Goal: Information Seeking & Learning: Learn about a topic

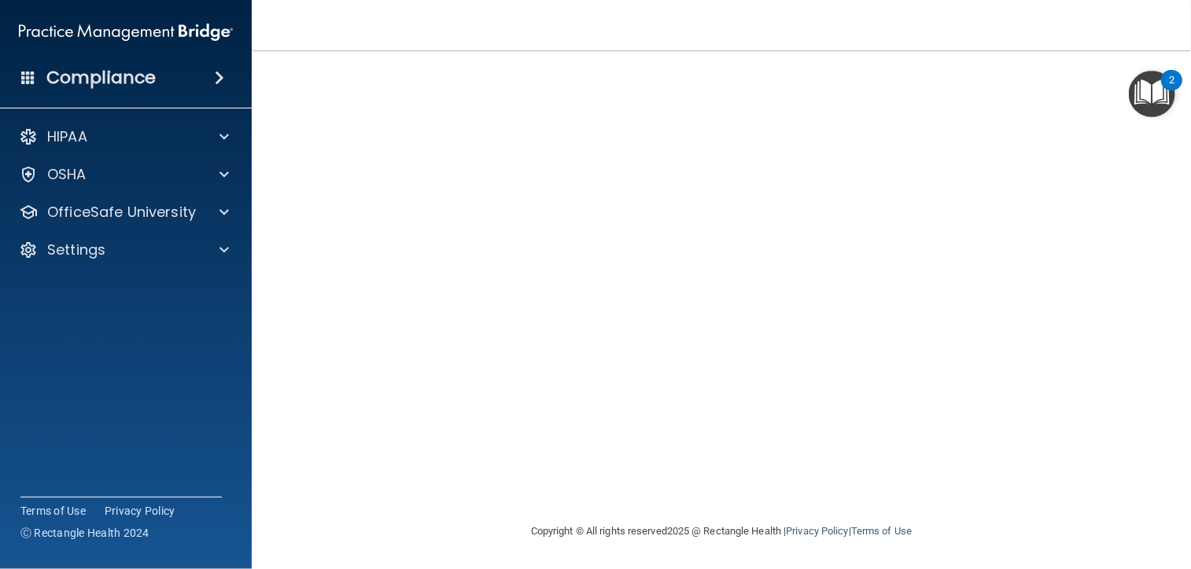
scroll to position [22, 0]
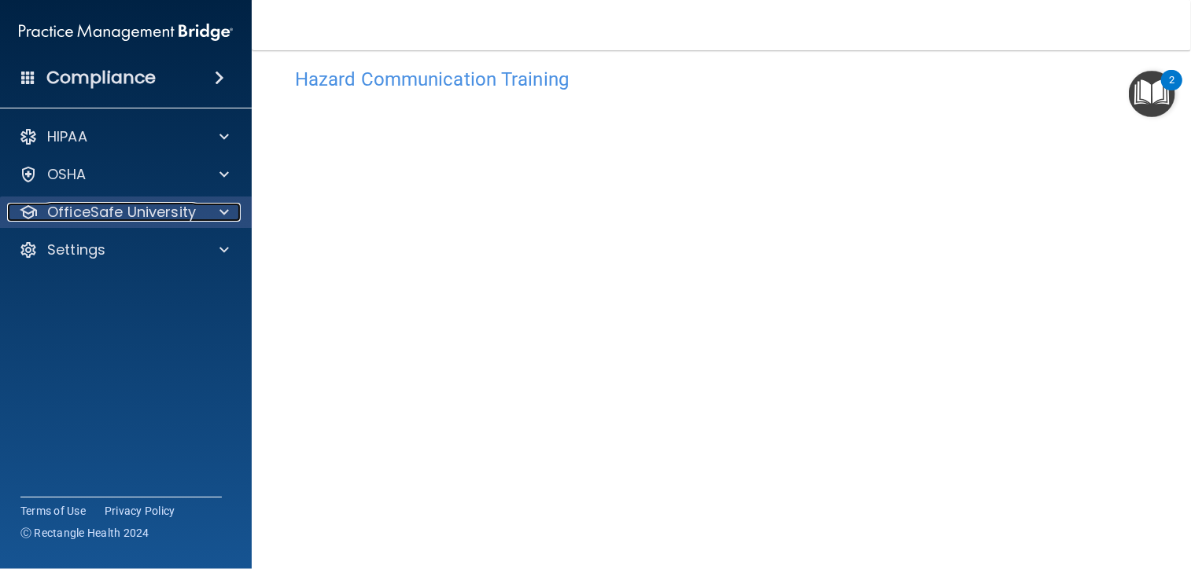
click at [154, 204] on p "OfficeSafe University" at bounding box center [121, 212] width 149 height 19
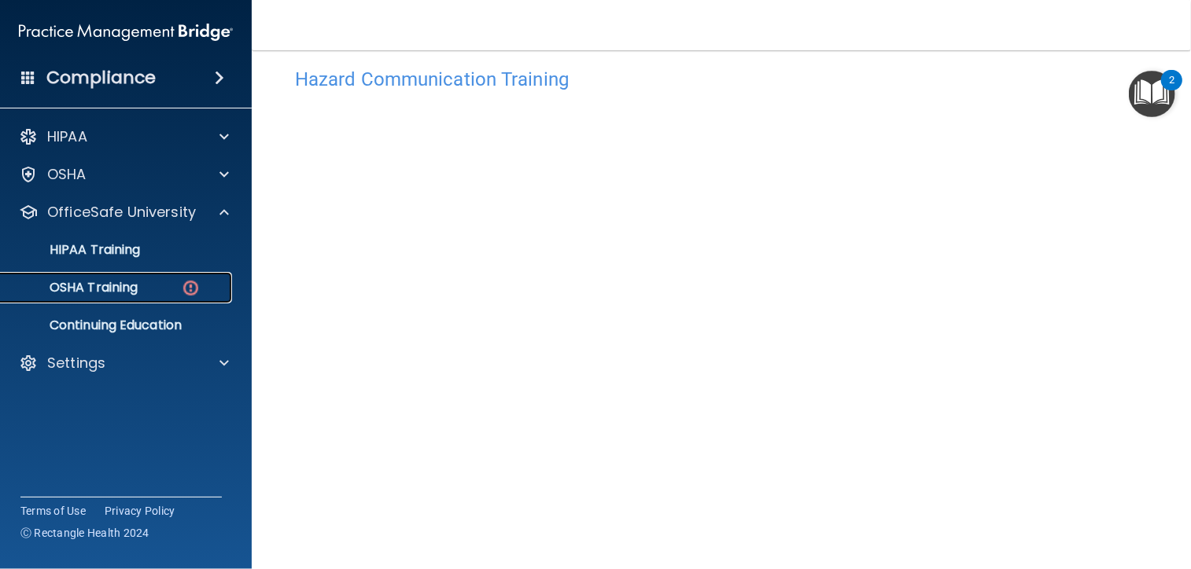
click at [128, 288] on p "OSHA Training" at bounding box center [73, 288] width 127 height 16
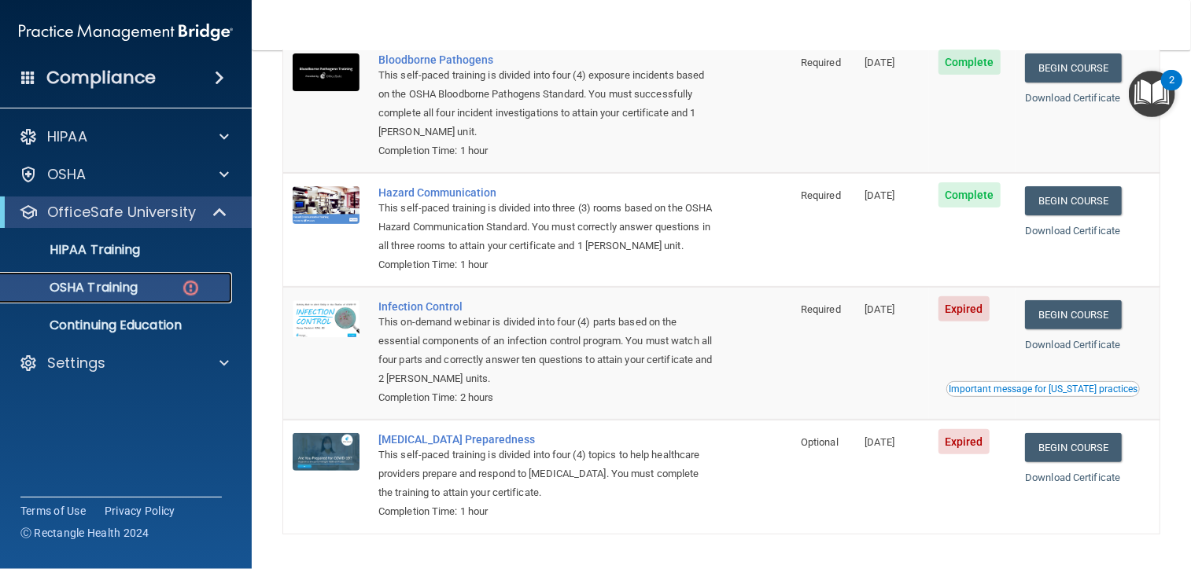
scroll to position [211, 0]
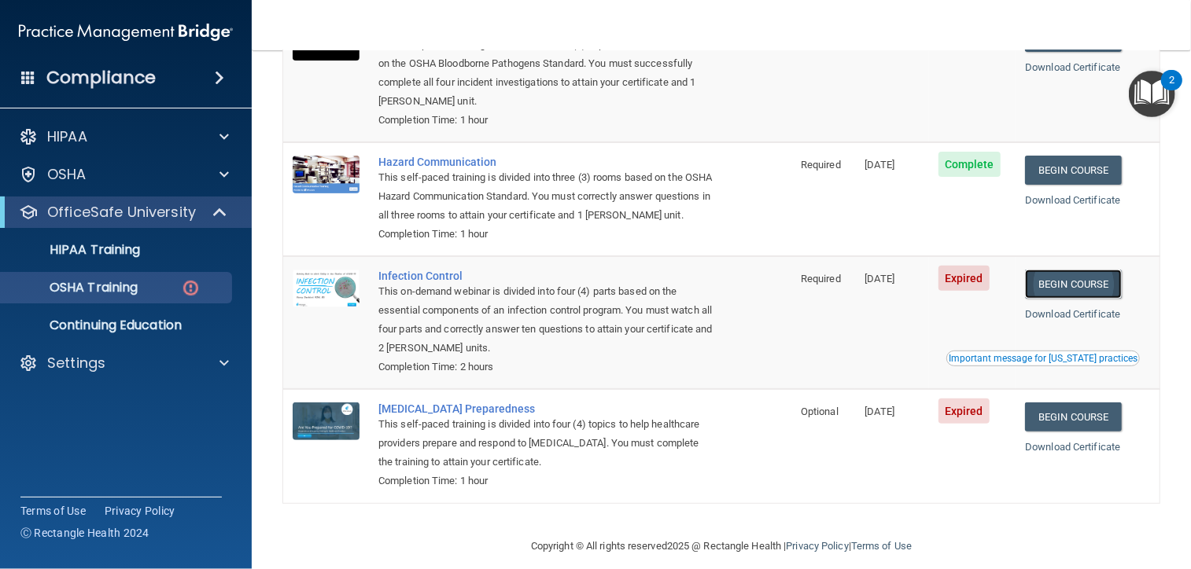
click at [1058, 298] on link "Begin Course" at bounding box center [1073, 284] width 96 height 29
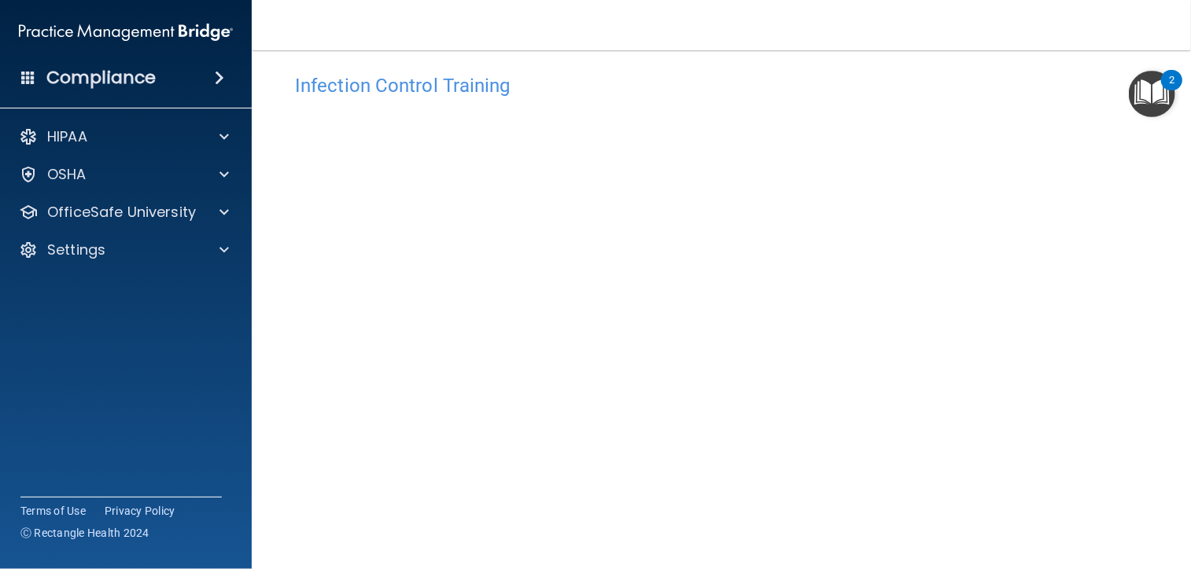
scroll to position [9, 0]
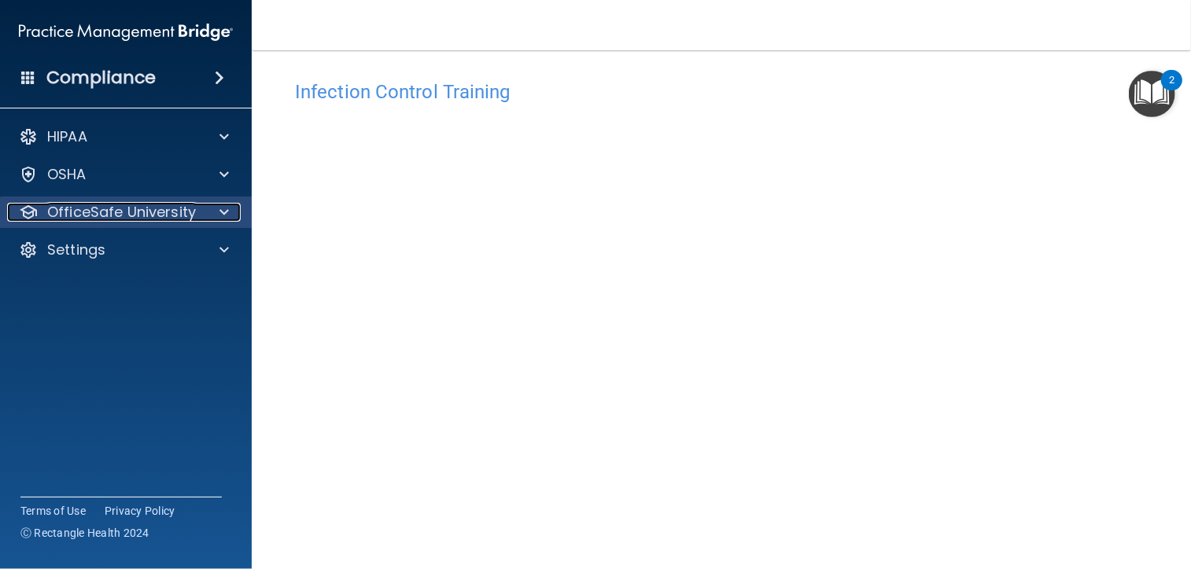
click at [170, 209] on p "OfficeSafe University" at bounding box center [121, 212] width 149 height 19
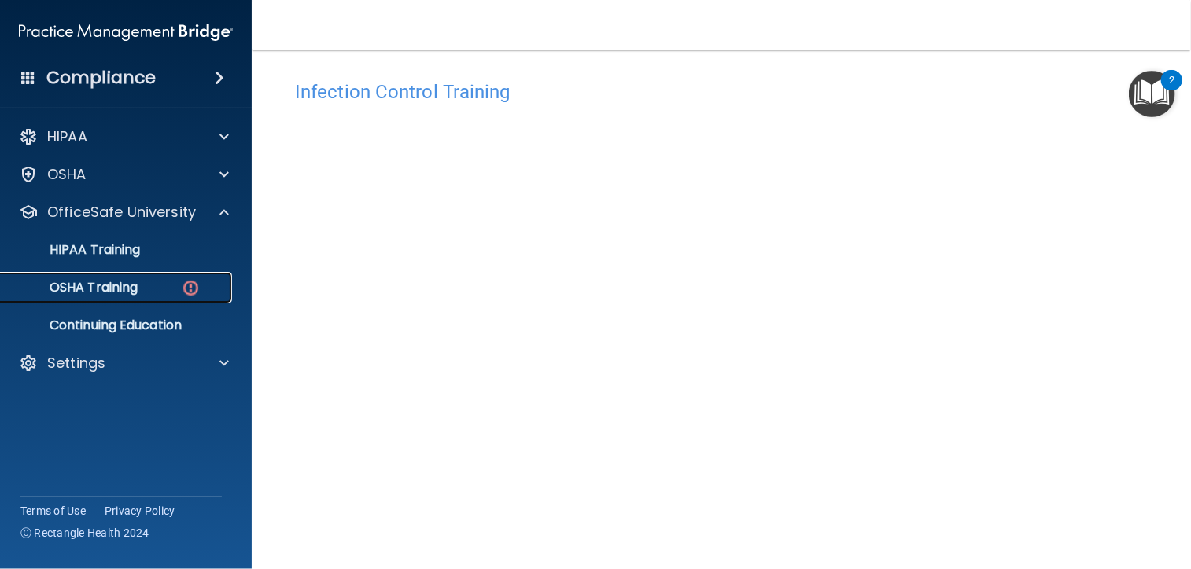
click at [138, 285] on p "OSHA Training" at bounding box center [73, 288] width 127 height 16
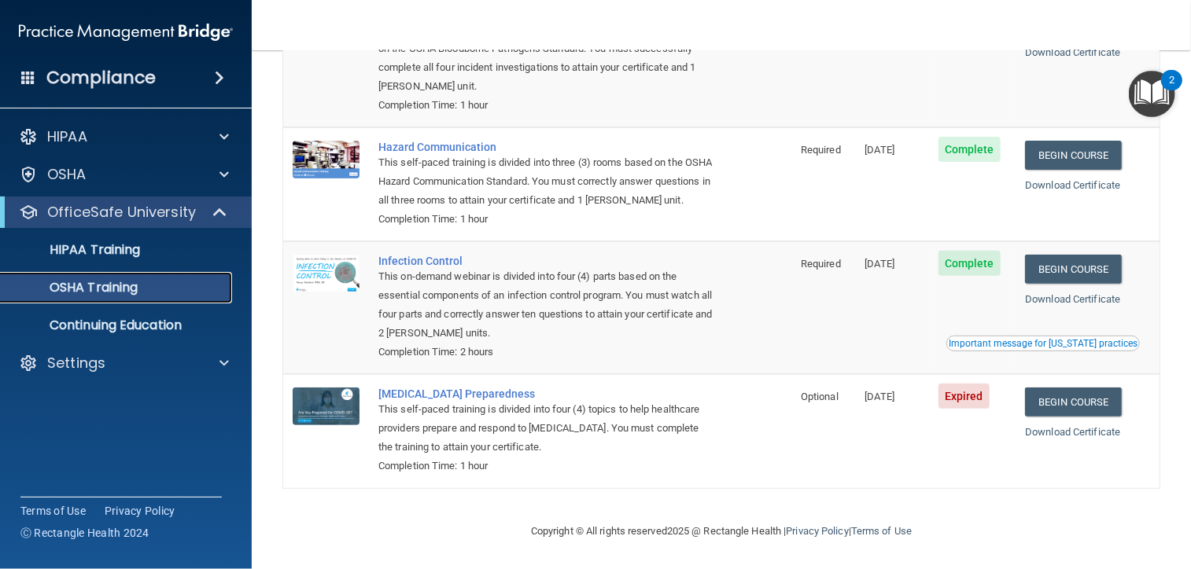
scroll to position [203, 0]
click at [1066, 397] on link "Begin Course" at bounding box center [1073, 402] width 96 height 29
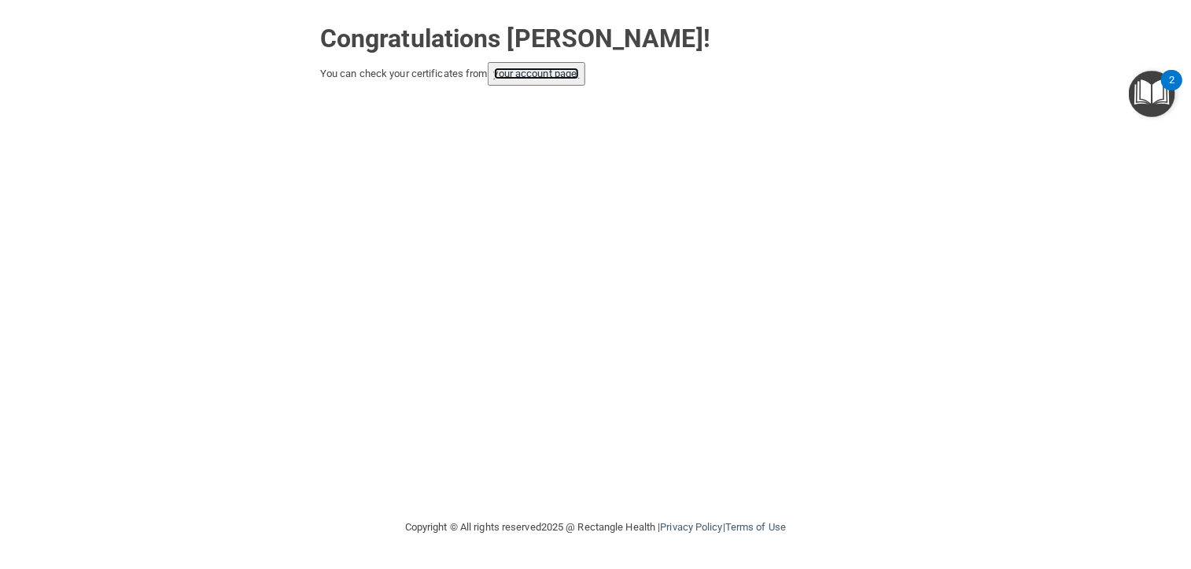
click at [554, 68] on link "your account page!" at bounding box center [537, 74] width 86 height 12
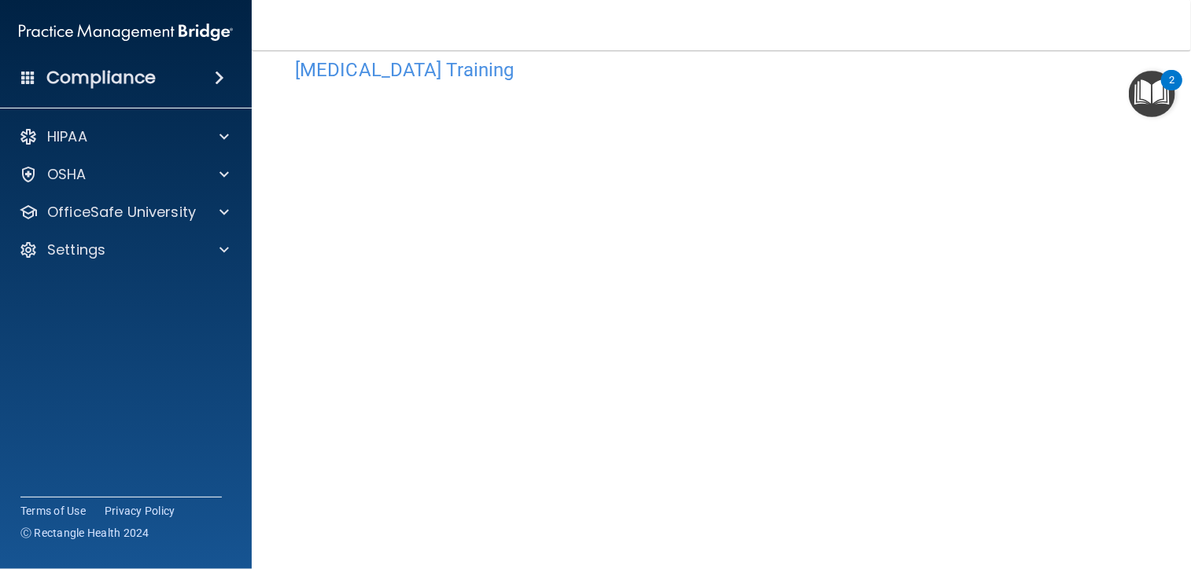
scroll to position [63, 0]
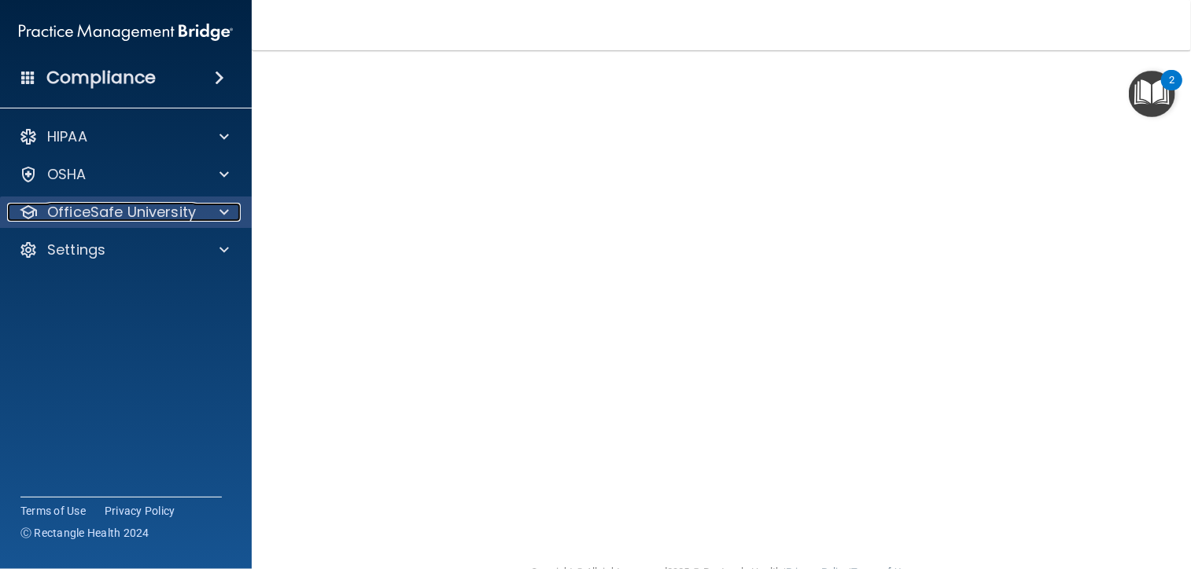
click at [157, 214] on p "OfficeSafe University" at bounding box center [121, 212] width 149 height 19
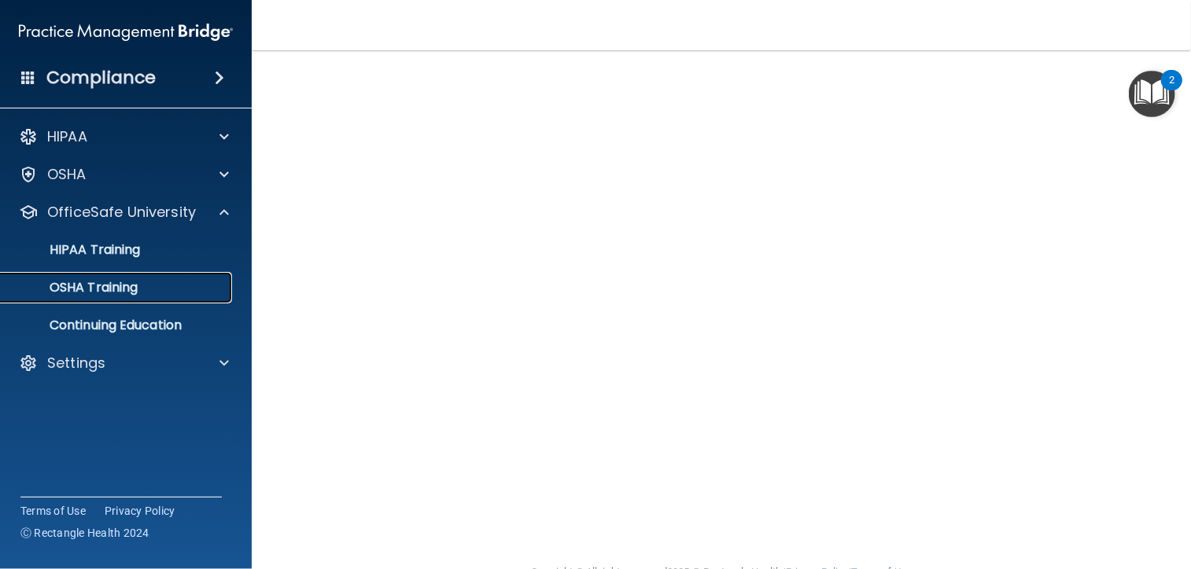
click at [136, 285] on p "OSHA Training" at bounding box center [73, 288] width 127 height 16
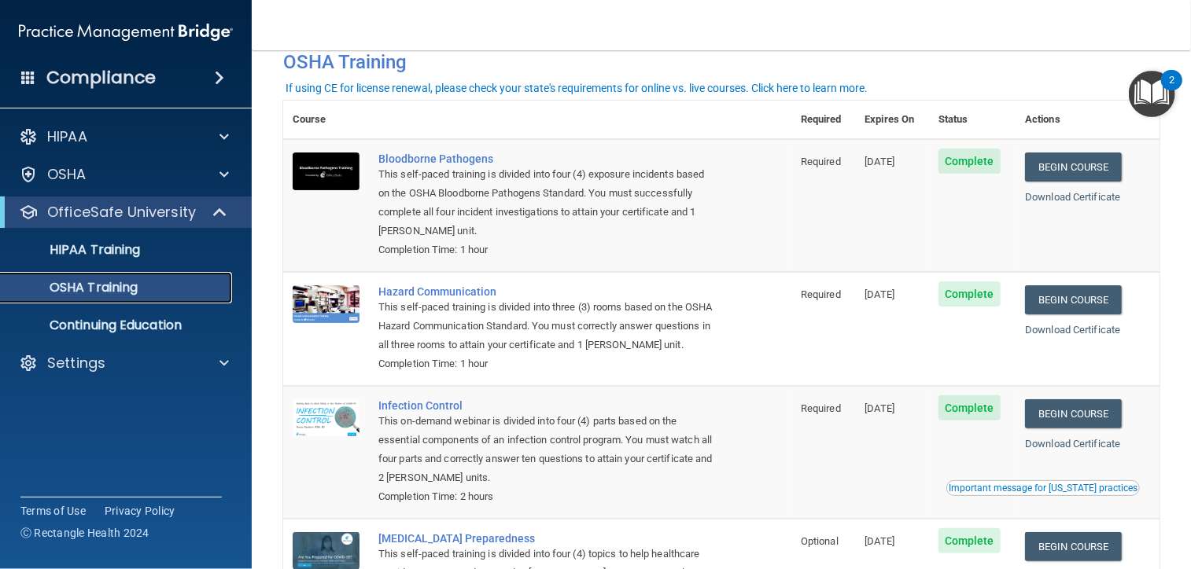
scroll to position [36, 0]
